Goal: Browse casually: Explore the website without a specific task or goal

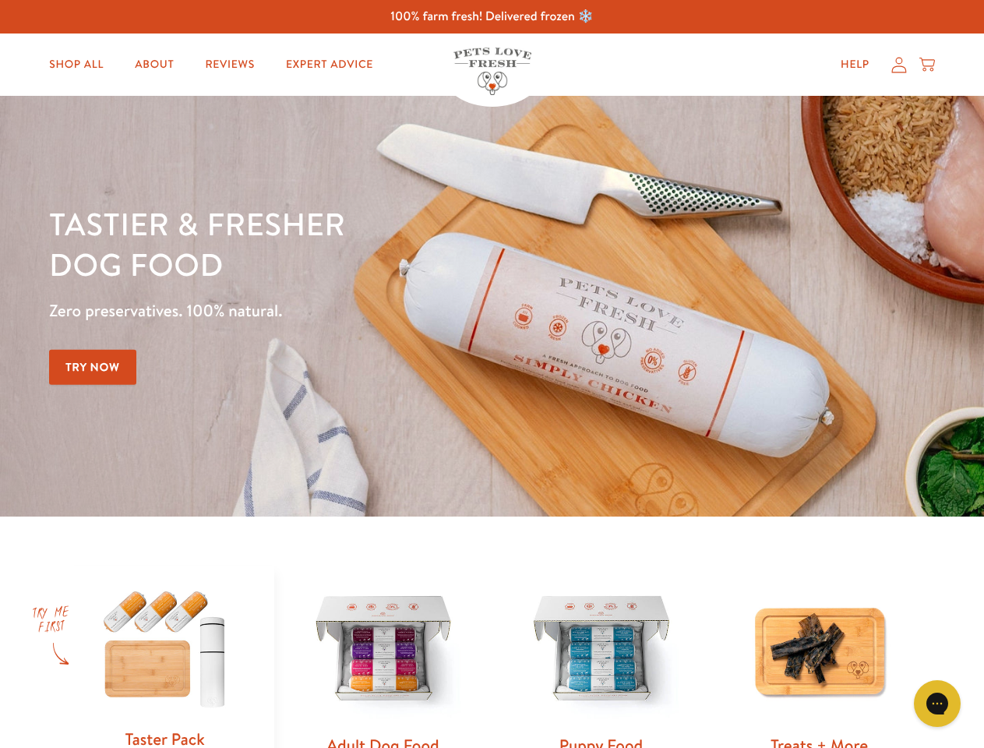
click at [492, 374] on div "Tastier & fresher dog food Zero preservatives. 100% natural. Try Now" at bounding box center [344, 306] width 591 height 206
click at [937, 704] on icon "Open gorgias live chat" at bounding box center [937, 703] width 15 height 15
